Goal: Obtain resource: Download file/media

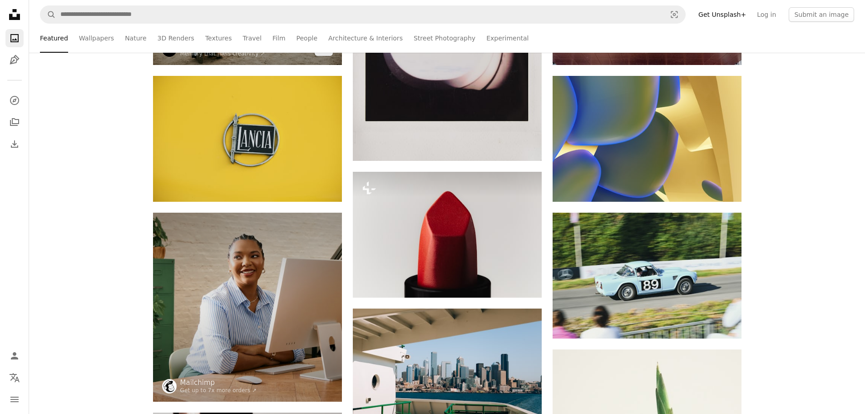
scroll to position [363, 0]
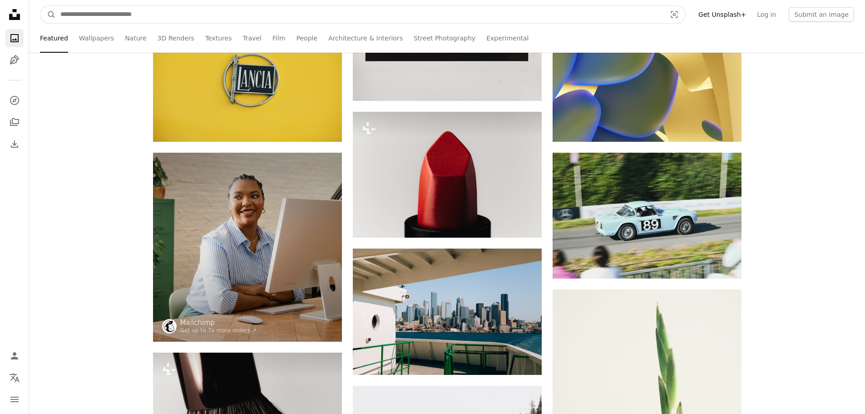
click at [147, 17] on input "Find visuals sitewide" at bounding box center [359, 14] width 607 height 17
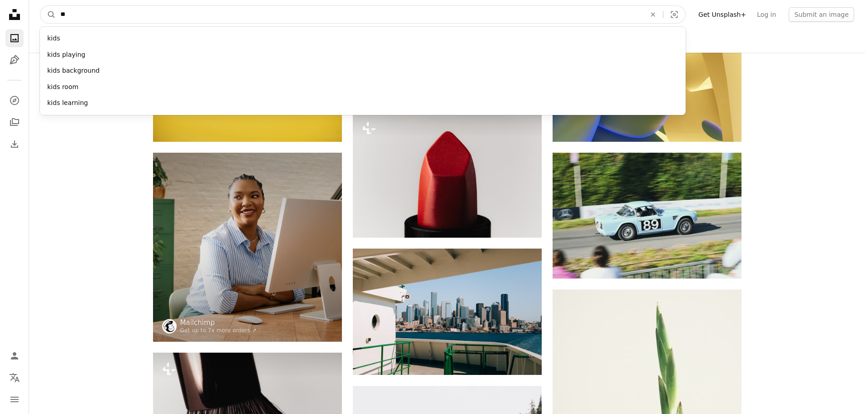
type input "*"
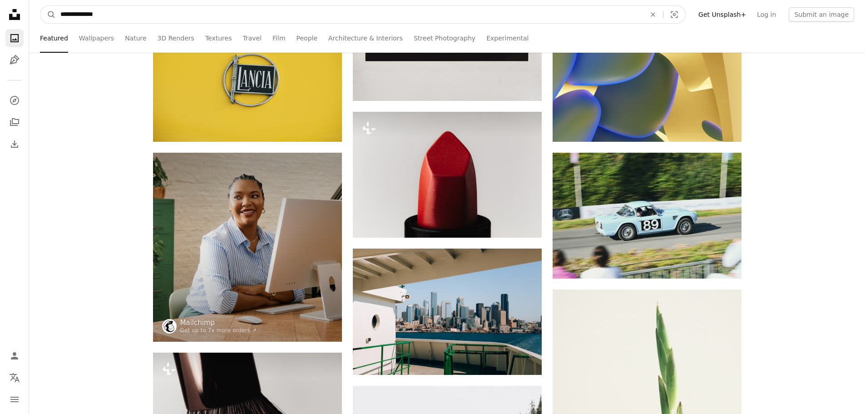
type input "**********"
click at [40, 6] on button "A magnifying glass" at bounding box center [47, 14] width 15 height 17
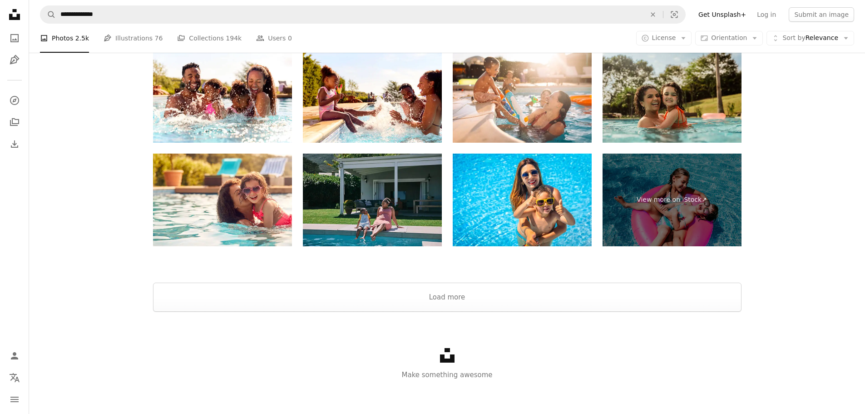
scroll to position [1368, 0]
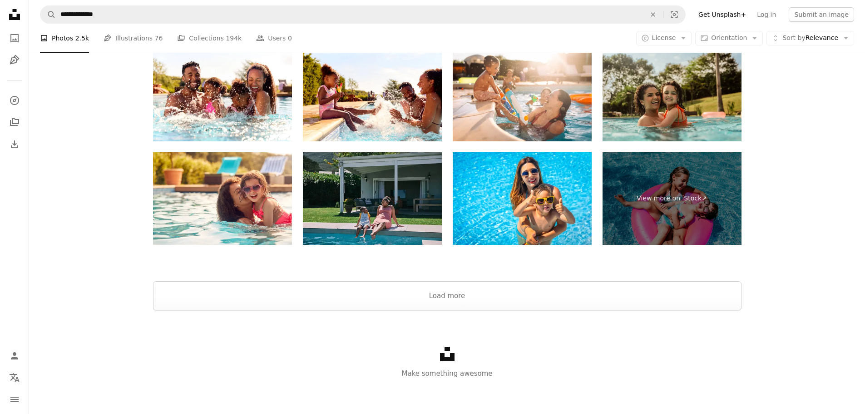
click at [454, 355] on div "Unsplash logo Make something awesome" at bounding box center [447, 362] width 836 height 105
click at [449, 355] on icon "Unsplash logo" at bounding box center [447, 353] width 15 height 15
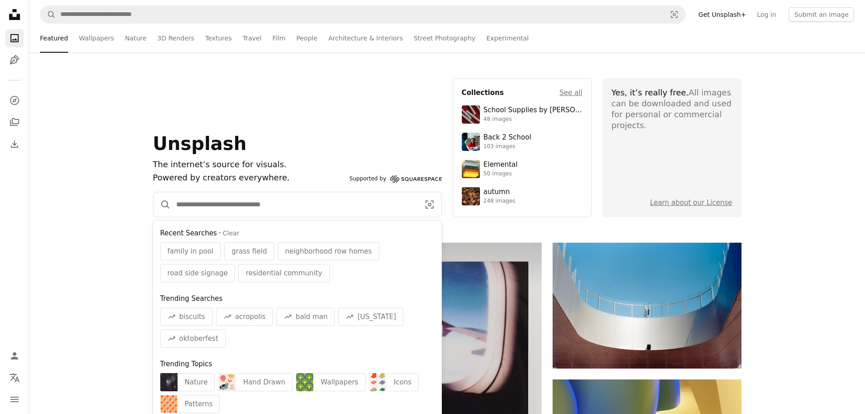
click at [212, 205] on input "Find visuals sitewide" at bounding box center [294, 204] width 247 height 25
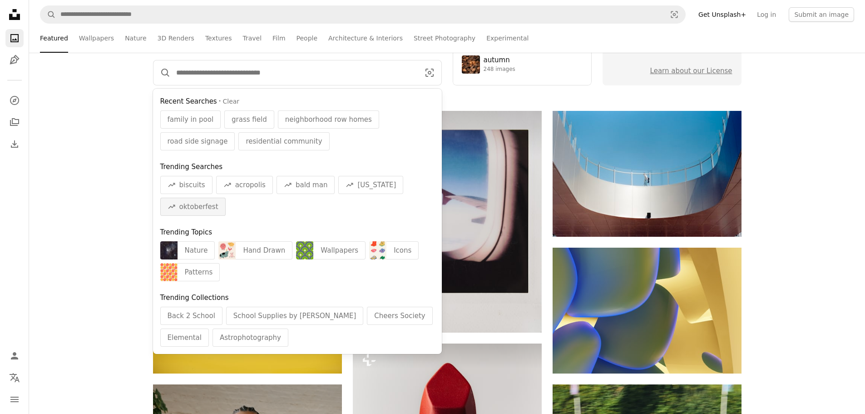
scroll to position [136, 0]
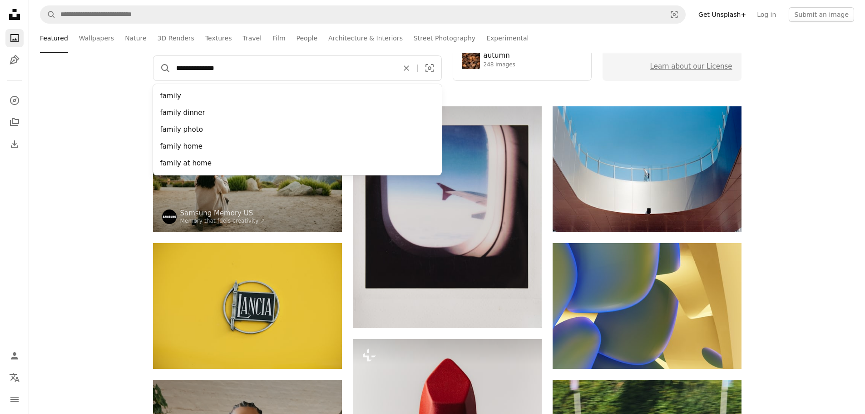
type input "**********"
click at [153, 56] on button "A magnifying glass" at bounding box center [161, 68] width 17 height 25
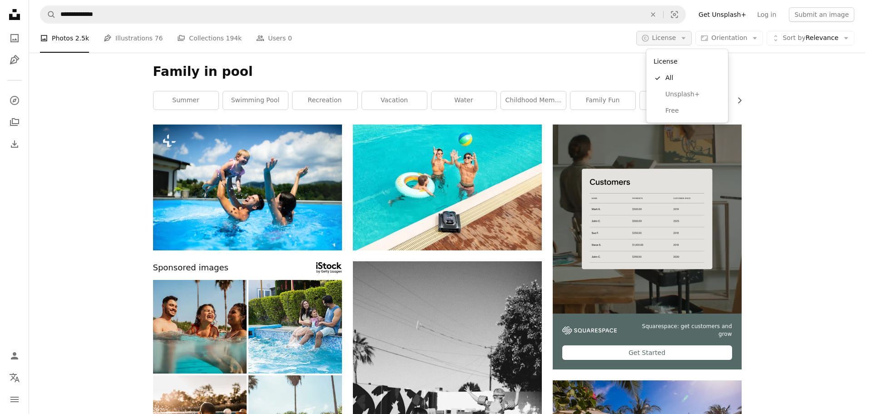
click at [687, 38] on icon "Arrow down" at bounding box center [683, 38] width 8 height 8
click at [678, 113] on span "Free" at bounding box center [692, 110] width 55 height 9
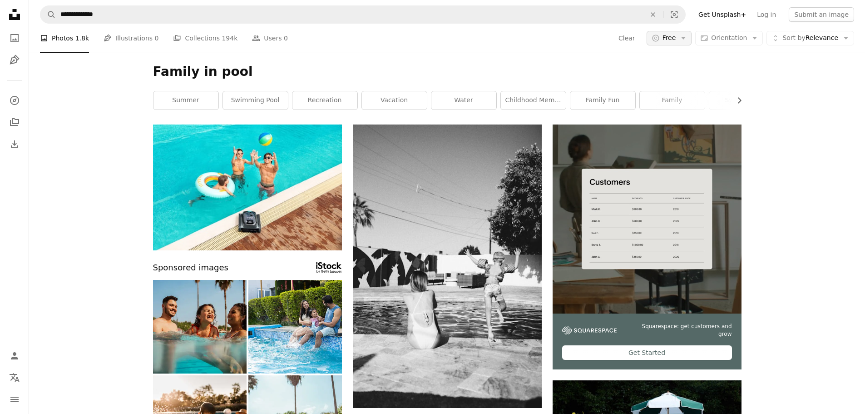
click at [686, 38] on icon "Arrow down" at bounding box center [683, 38] width 8 height 8
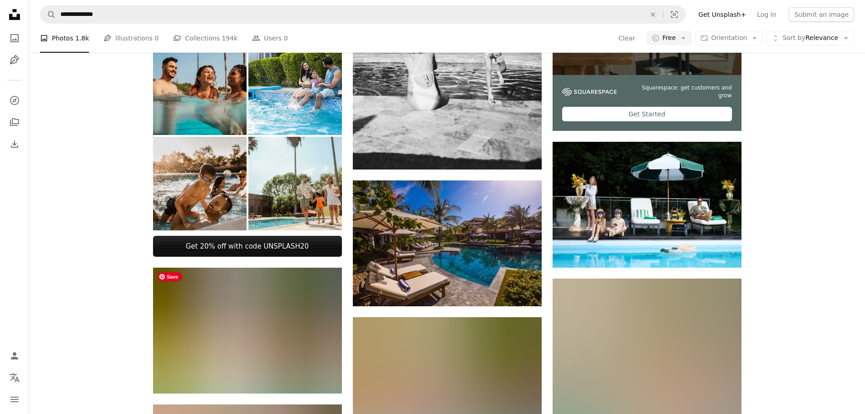
scroll to position [136, 0]
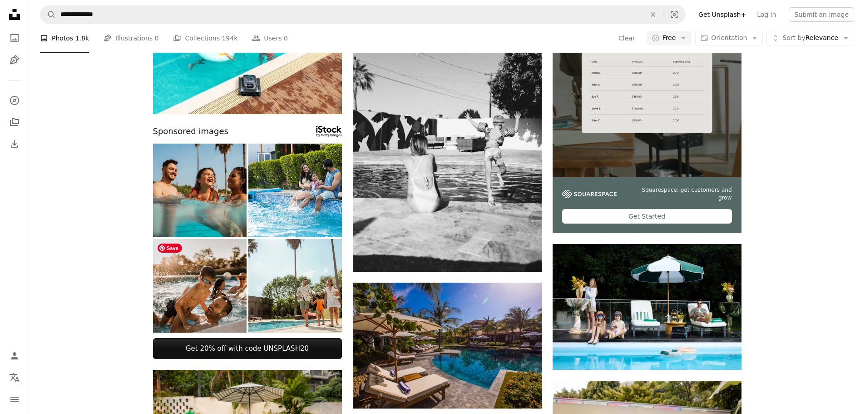
click at [211, 292] on img at bounding box center [200, 286] width 94 height 94
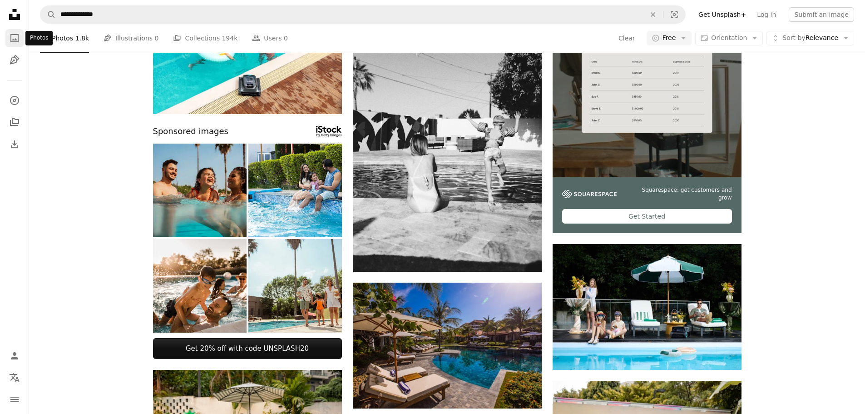
click at [15, 39] on icon "Photos" at bounding box center [14, 38] width 8 height 8
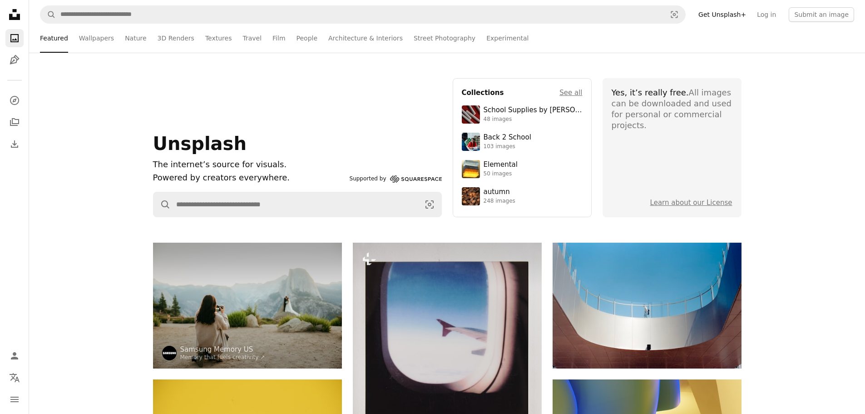
drag, startPoint x: 650, startPoint y: 98, endPoint x: 653, endPoint y: 131, distance: 33.7
click at [650, 99] on div "Yes, it’s really free. All images can be downloaded and used for personal or co…" at bounding box center [672, 109] width 121 height 44
click at [654, 134] on section "Yes, it’s really free. All images can be downloaded and used for personal or co…" at bounding box center [671, 147] width 139 height 139
click at [14, 15] on icon "Unsplash logo Unsplash Home" at bounding box center [14, 14] width 18 height 18
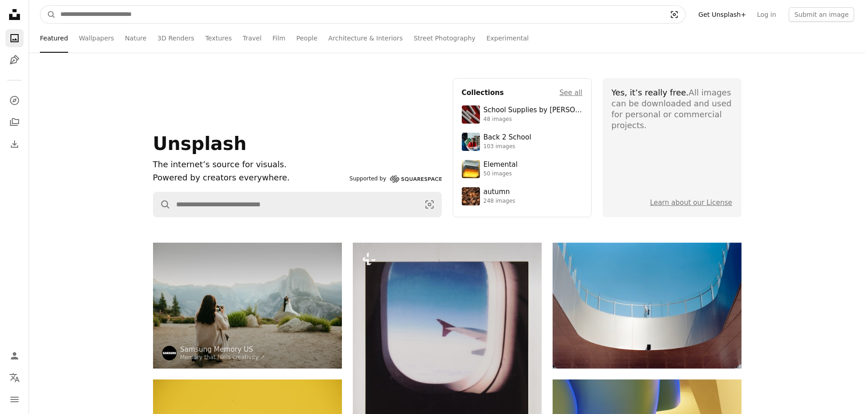
click at [685, 19] on icon "Visual search" at bounding box center [674, 14] width 22 height 9
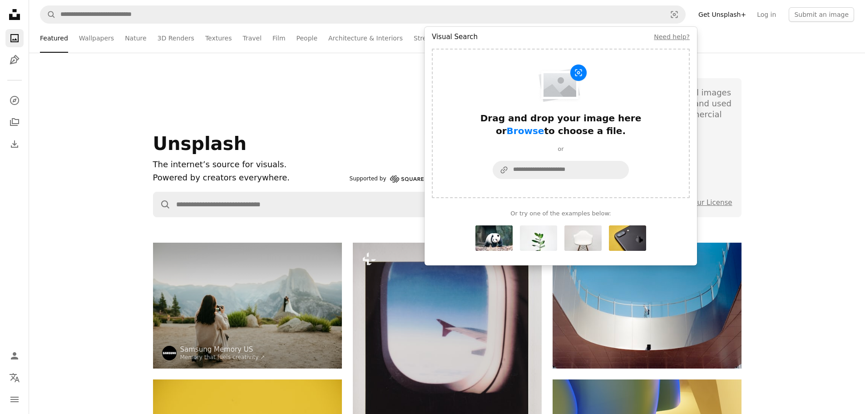
drag, startPoint x: 368, startPoint y: 93, endPoint x: 291, endPoint y: 92, distance: 77.6
click at [361, 93] on div "Unsplash The internet’s source for visuals. Powered by creators everywhere. Sup…" at bounding box center [297, 147] width 289 height 139
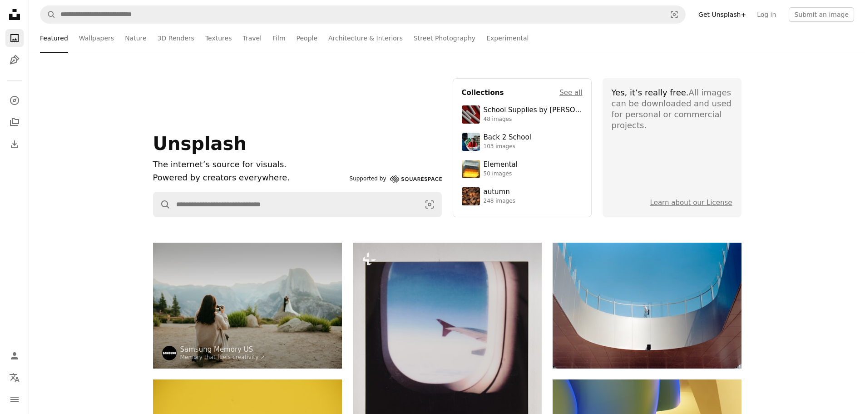
click at [16, 21] on icon "Unsplash logo Unsplash Home" at bounding box center [14, 14] width 18 height 18
click at [741, 14] on link "Get Unsplash+" at bounding box center [722, 14] width 59 height 15
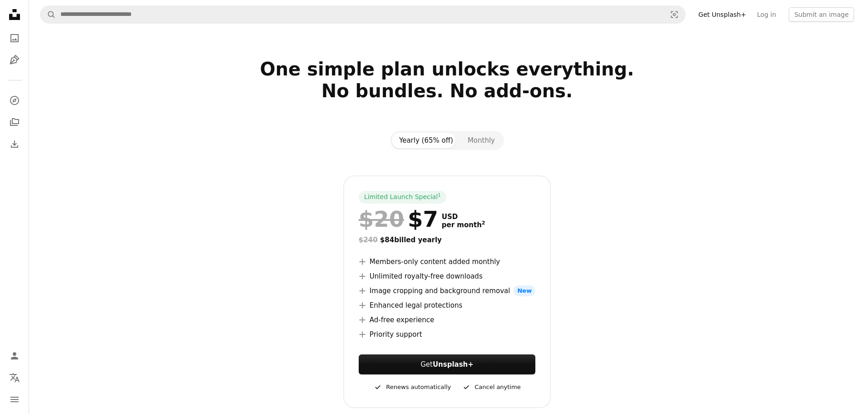
drag, startPoint x: 513, startPoint y: 51, endPoint x: 505, endPoint y: 51, distance: 7.7
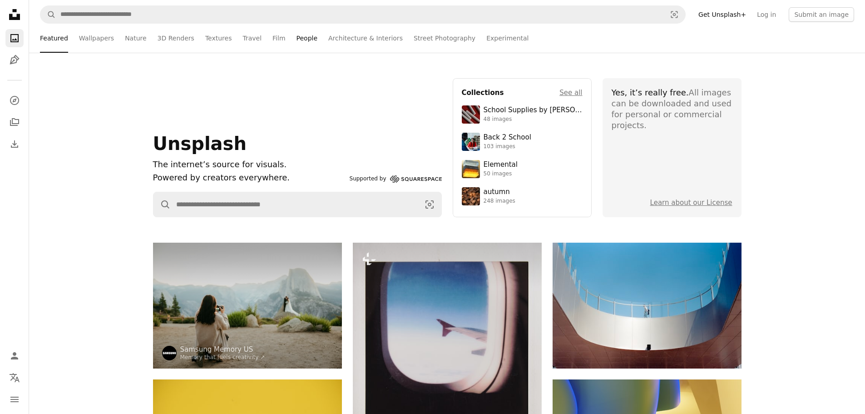
click at [296, 41] on link "People" at bounding box center [306, 38] width 21 height 29
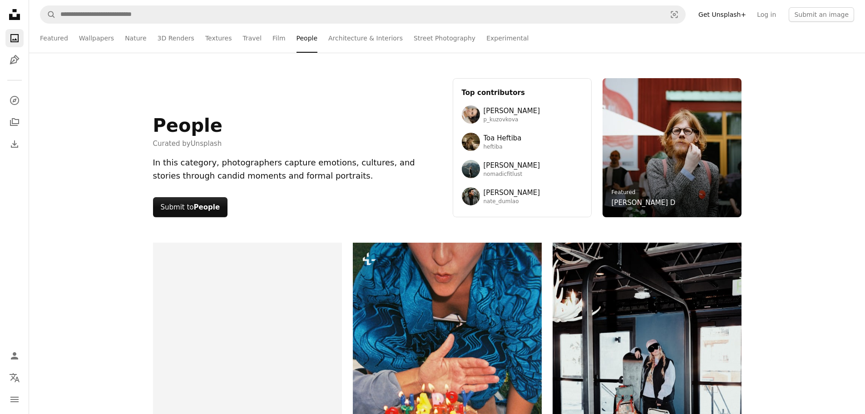
click at [21, 16] on icon "Unsplash logo Unsplash Home" at bounding box center [14, 14] width 18 height 18
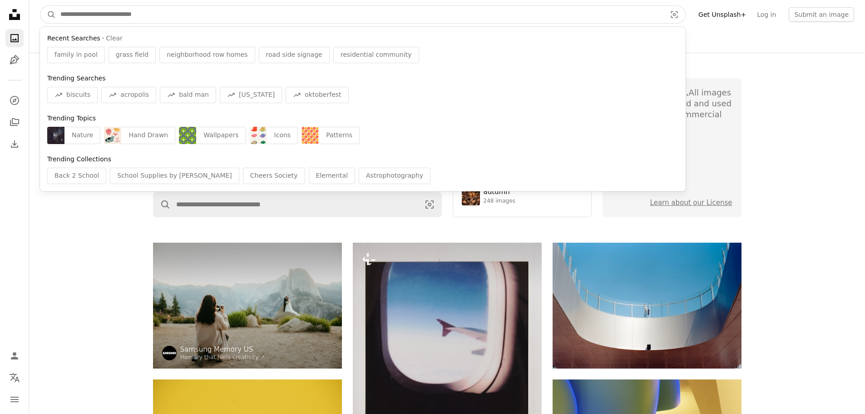
drag, startPoint x: 73, startPoint y: 12, endPoint x: 122, endPoint y: 17, distance: 49.7
click at [73, 12] on input "Find visuals sitewide" at bounding box center [359, 14] width 607 height 17
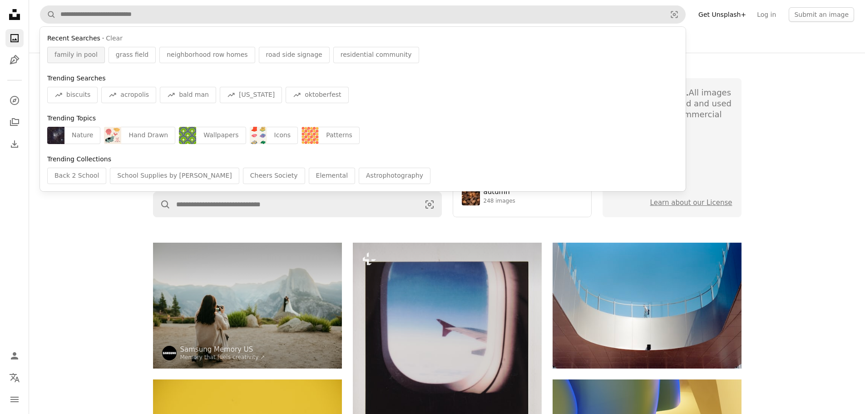
click at [82, 52] on span "family in pool" at bounding box center [75, 54] width 43 height 9
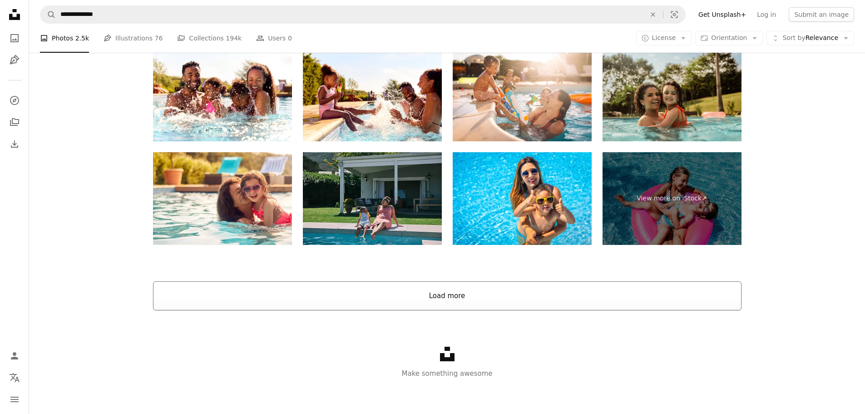
click at [448, 294] on button "Load more" at bounding box center [447, 295] width 588 height 29
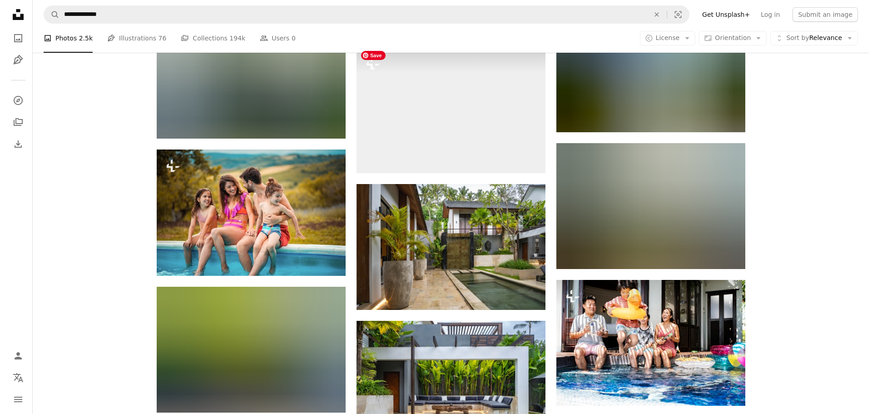
scroll to position [3956, 0]
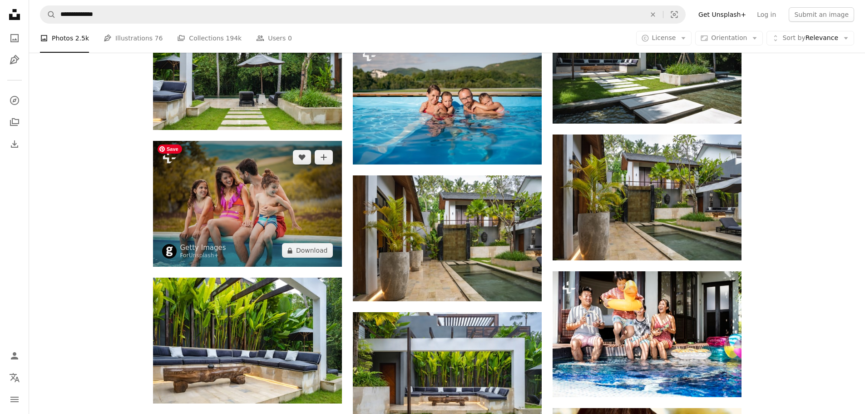
click at [302, 216] on img at bounding box center [247, 204] width 189 height 126
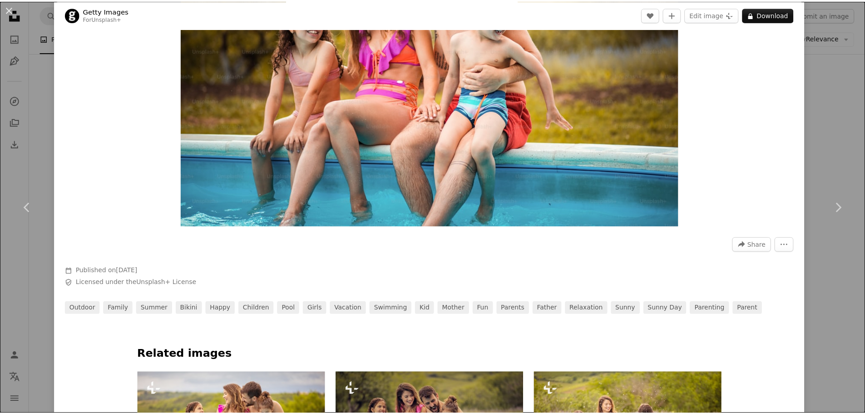
scroll to position [91, 0]
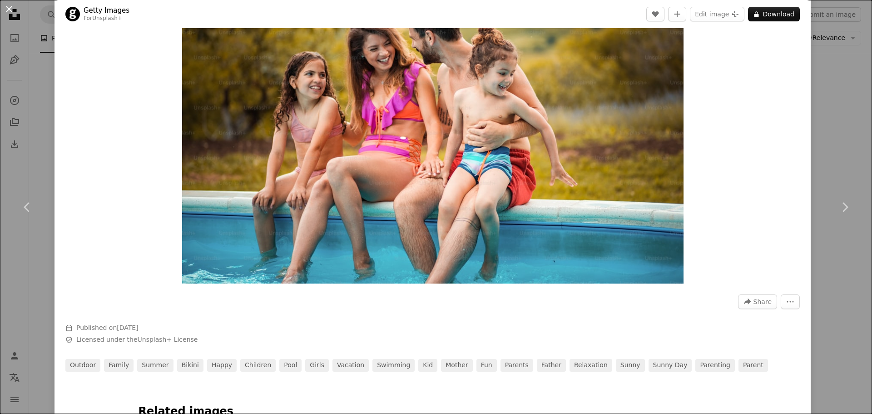
click at [11, 11] on button "An X shape" at bounding box center [9, 9] width 11 height 11
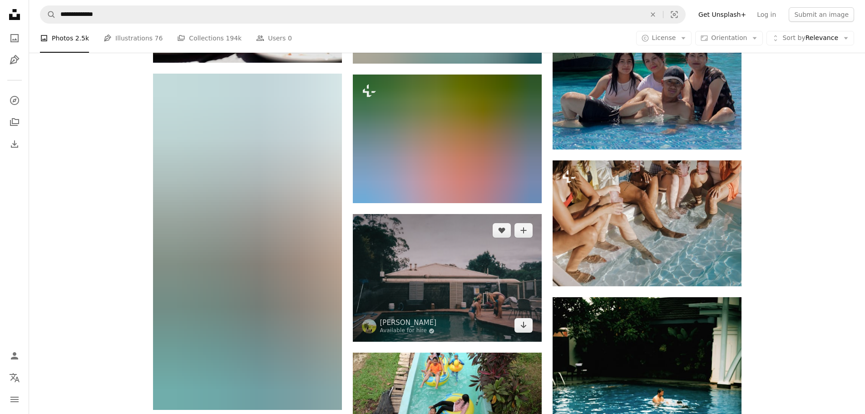
scroll to position [6589, 0]
